Goal: Information Seeking & Learning: Learn about a topic

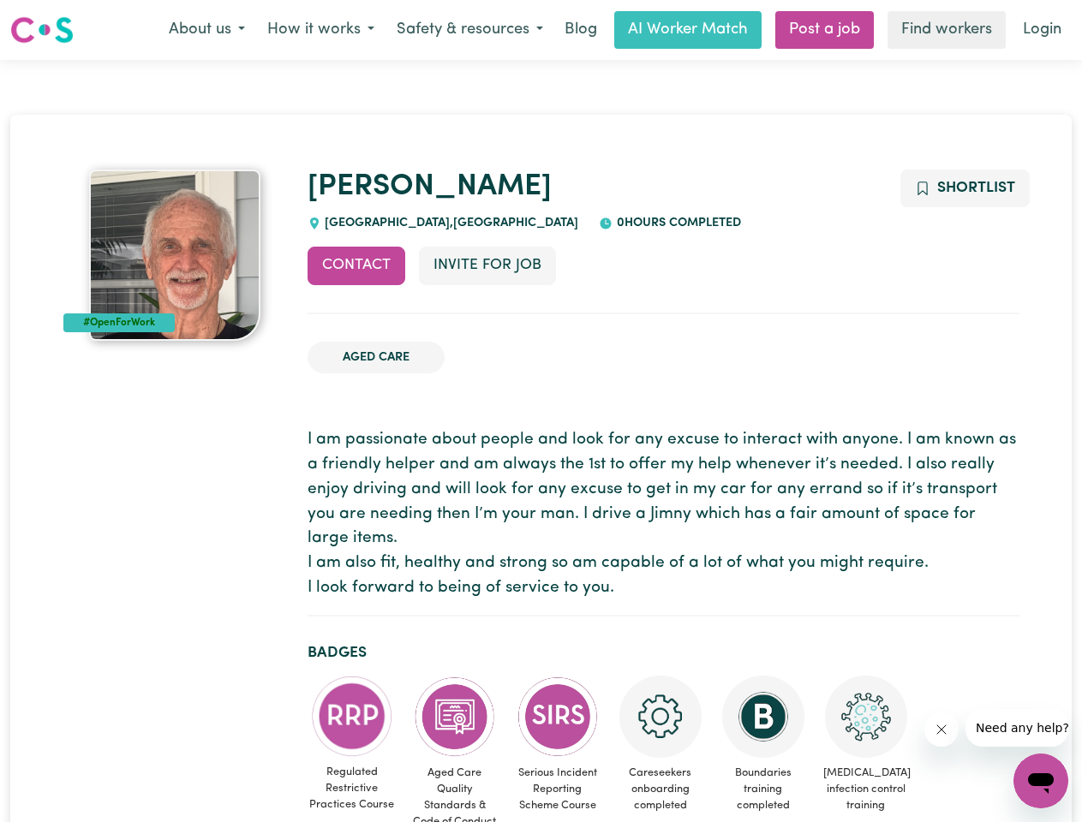
click at [206, 30] on button "About us" at bounding box center [207, 30] width 98 height 36
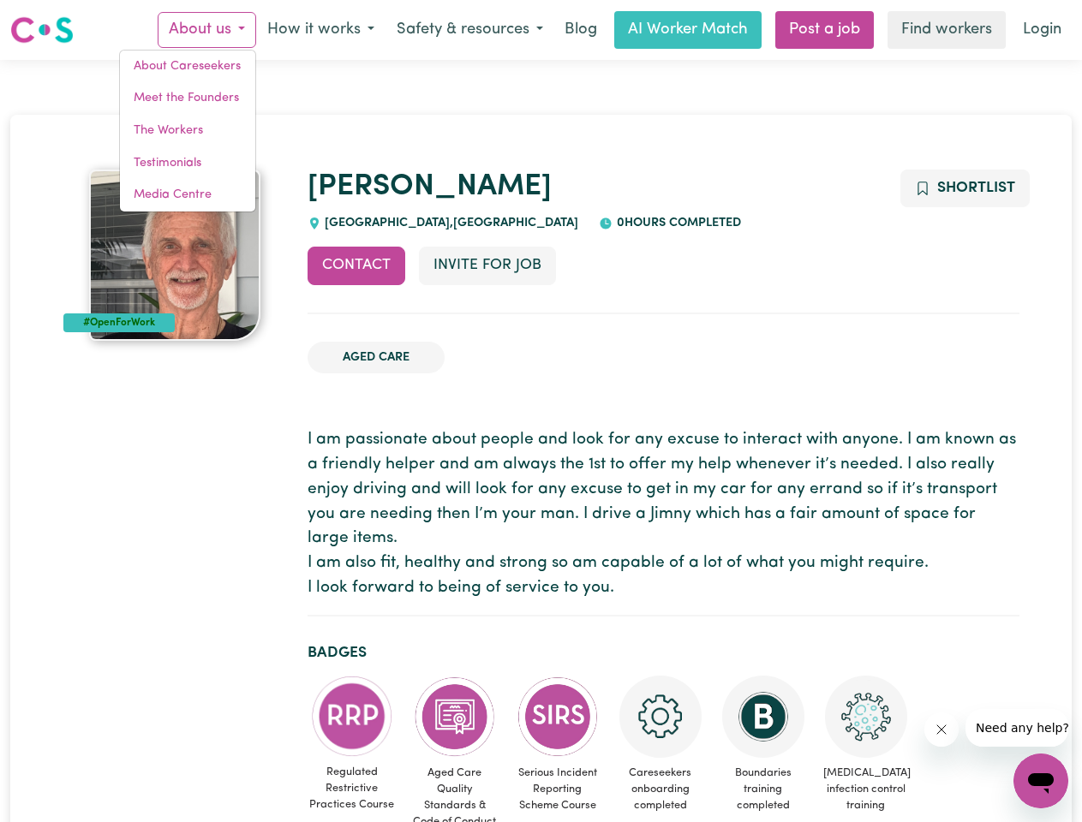
click at [319, 30] on button "How it works" at bounding box center [320, 30] width 129 height 36
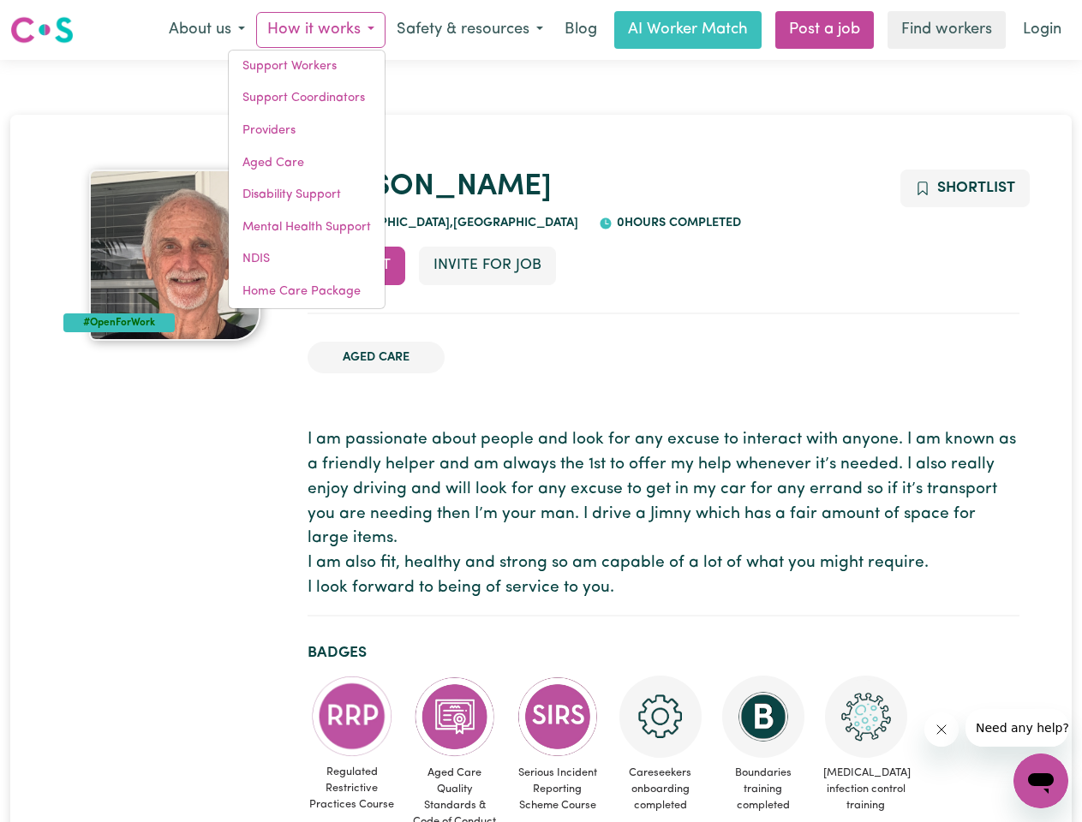
click at [468, 30] on button "Safety & resources" at bounding box center [469, 30] width 169 height 36
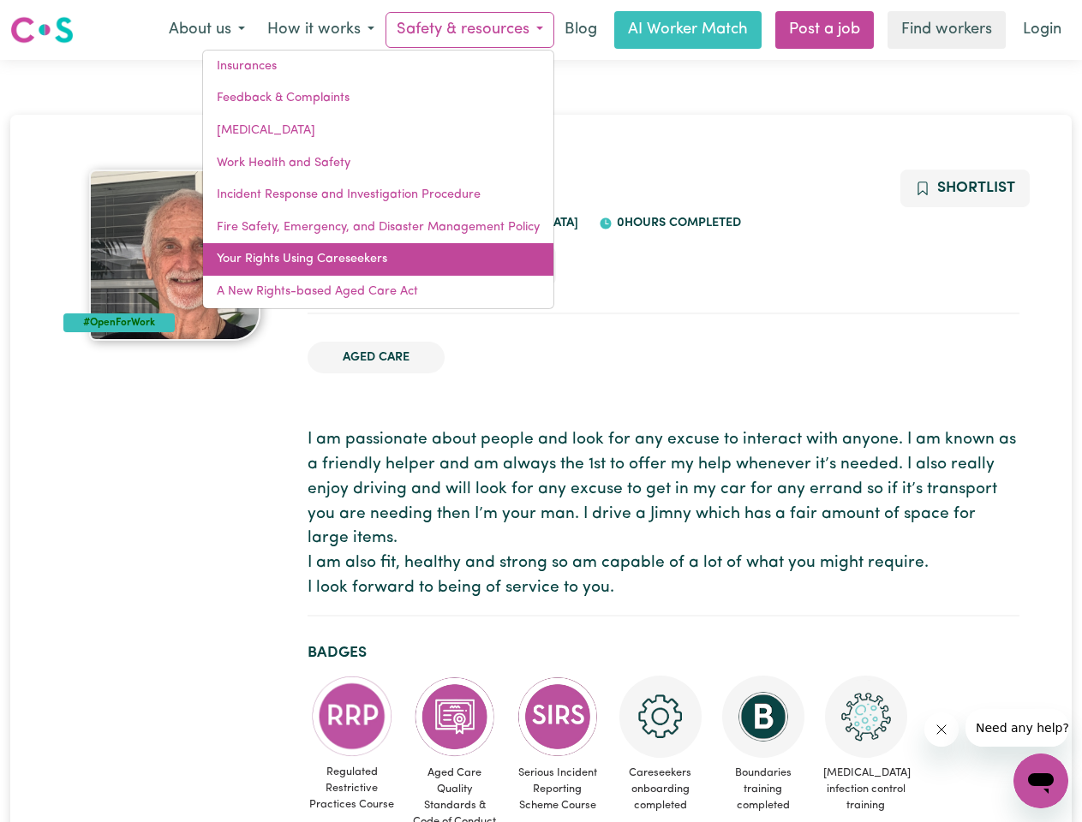
click at [356, 265] on link "Your Rights Using Careseekers" at bounding box center [378, 259] width 350 height 33
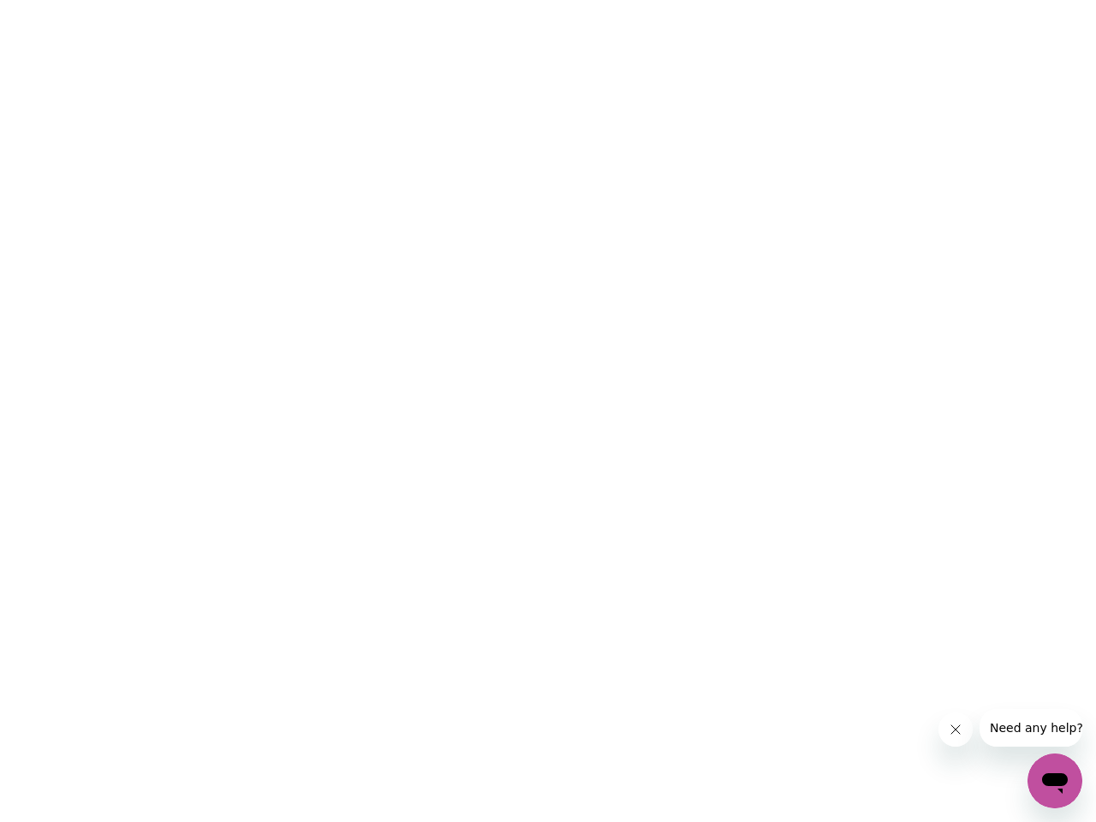
click at [486, 0] on html at bounding box center [548, 0] width 1096 height 0
click at [963, 0] on html at bounding box center [548, 0] width 1096 height 0
click at [352, 0] on html at bounding box center [548, 0] width 1096 height 0
click at [455, 0] on html at bounding box center [548, 0] width 1096 height 0
